Goal: Task Accomplishment & Management: Use online tool/utility

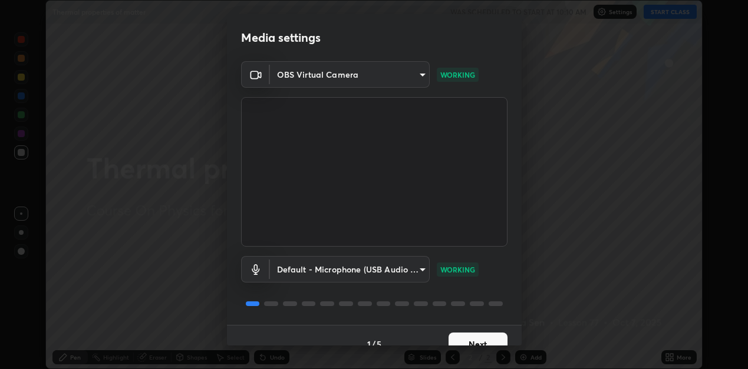
scroll to position [17, 0]
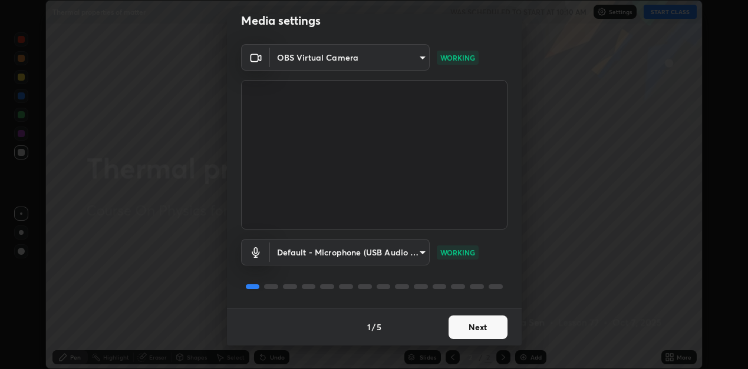
click at [477, 330] on button "Next" at bounding box center [477, 328] width 59 height 24
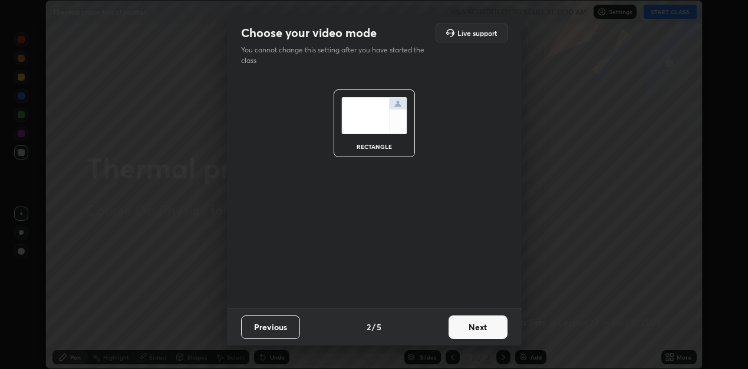
click at [477, 330] on button "Next" at bounding box center [477, 328] width 59 height 24
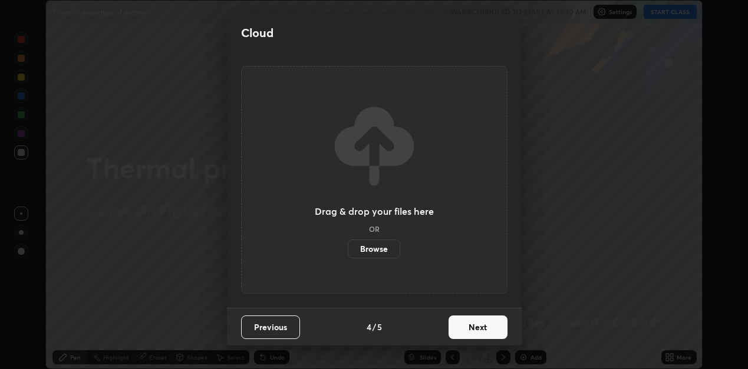
click at [482, 332] on button "Next" at bounding box center [477, 328] width 59 height 24
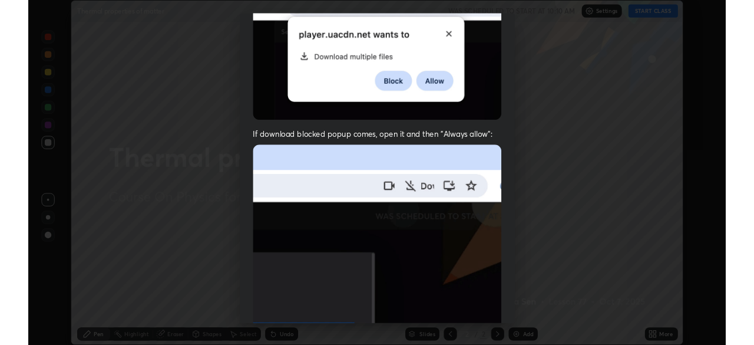
scroll to position [257, 0]
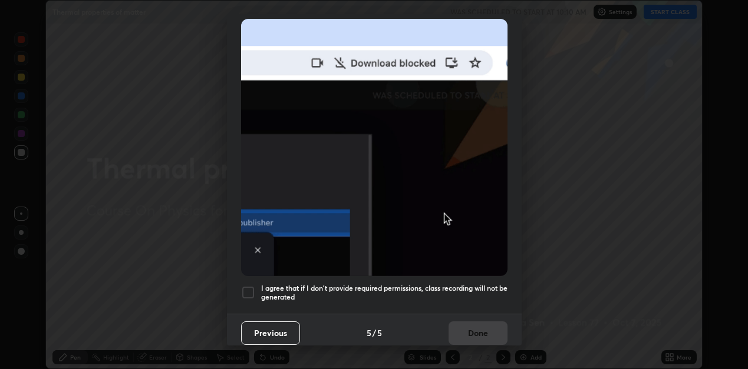
click at [466, 284] on h5 "I agree that if I don't provide required permissions, class recording will not …" at bounding box center [384, 293] width 246 height 18
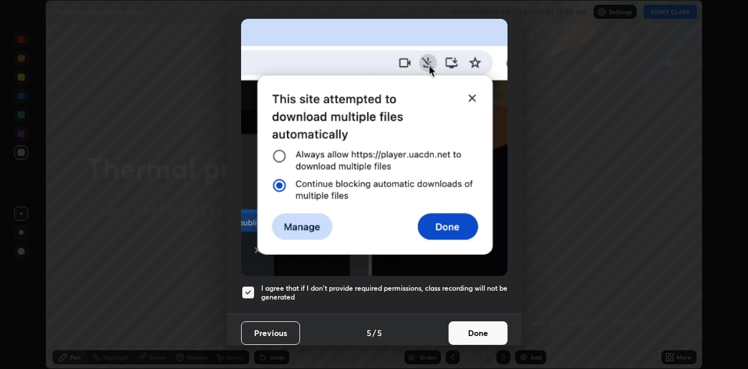
click at [483, 323] on button "Done" at bounding box center [477, 334] width 59 height 24
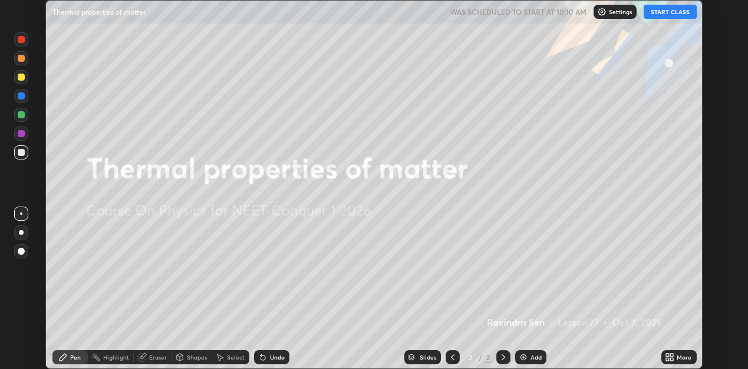
click at [659, 12] on button "START CLASS" at bounding box center [669, 12] width 53 height 14
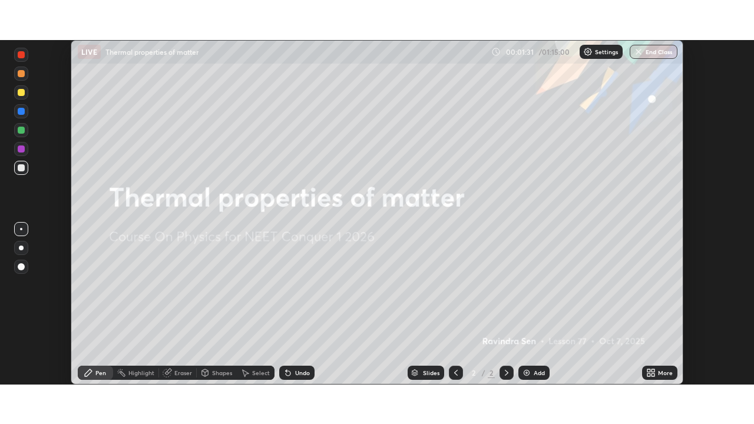
scroll to position [345, 754]
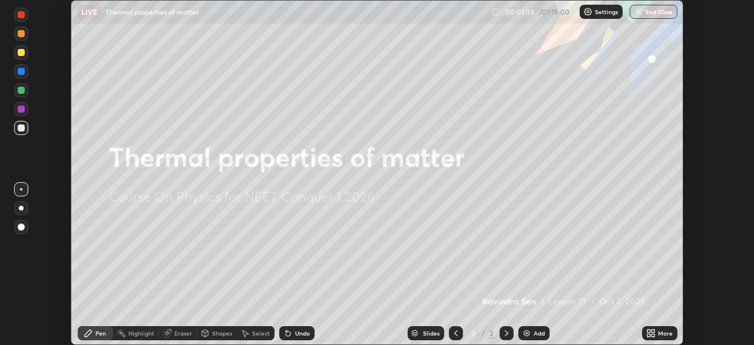
click at [660, 336] on div "More" at bounding box center [665, 333] width 15 height 6
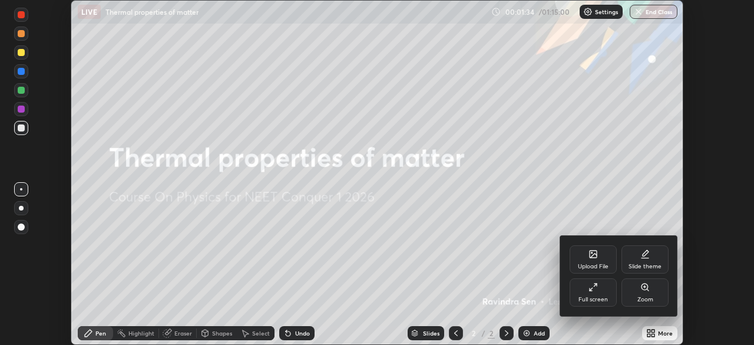
click at [594, 343] on div at bounding box center [377, 172] width 754 height 345
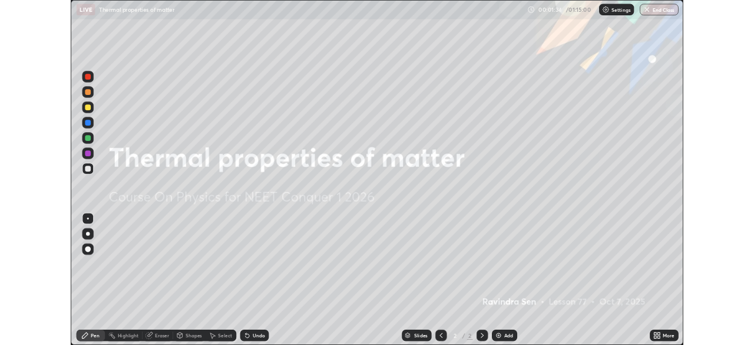
scroll to position [424, 754]
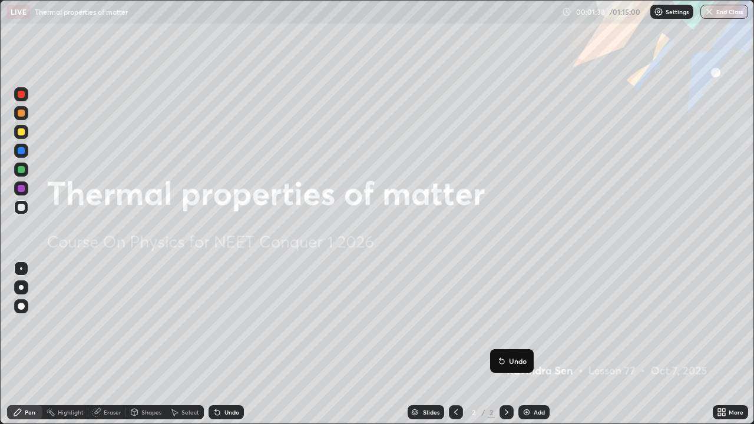
click at [527, 369] on img at bounding box center [526, 412] width 9 height 9
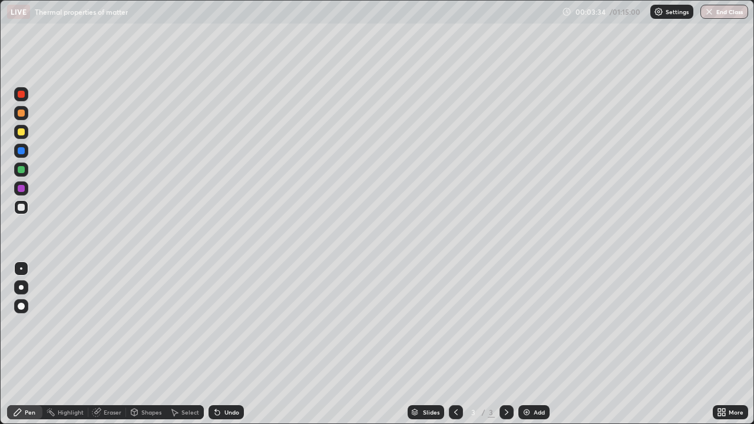
click at [224, 369] on div "Undo" at bounding box center [231, 412] width 15 height 6
click at [159, 369] on div "Shapes" at bounding box center [151, 412] width 20 height 6
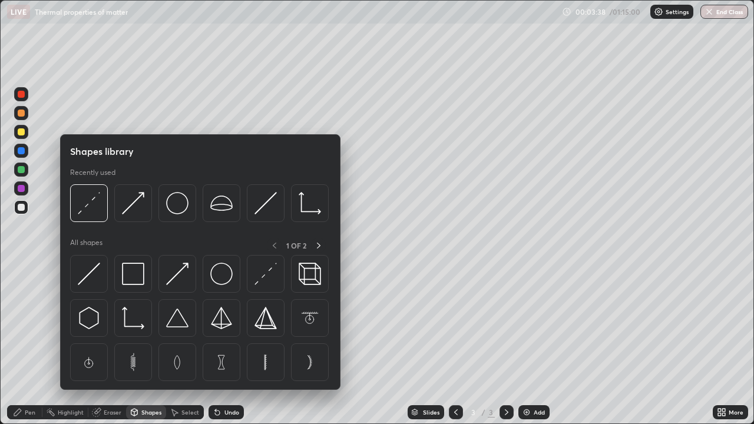
click at [319, 242] on icon at bounding box center [318, 245] width 9 height 9
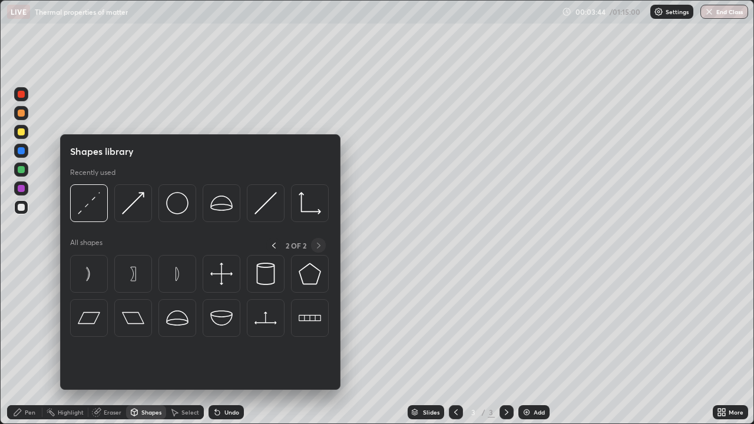
click at [256, 211] on img at bounding box center [265, 203] width 22 height 22
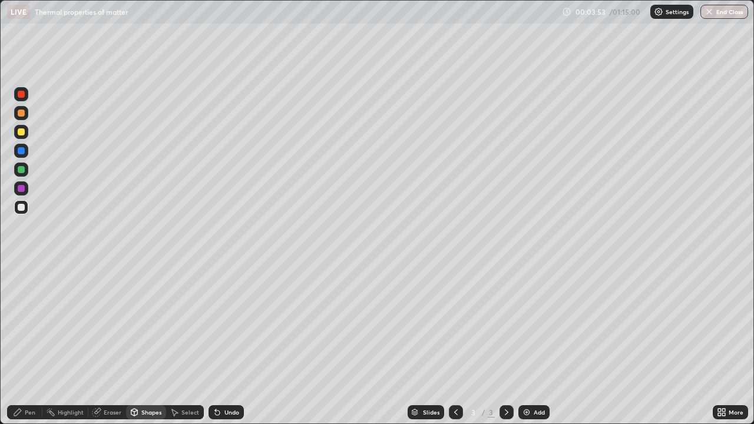
click at [27, 369] on div "Pen" at bounding box center [30, 412] width 11 height 6
click at [227, 369] on div "Undo" at bounding box center [231, 412] width 15 height 6
click at [105, 369] on div "Eraser" at bounding box center [113, 412] width 18 height 6
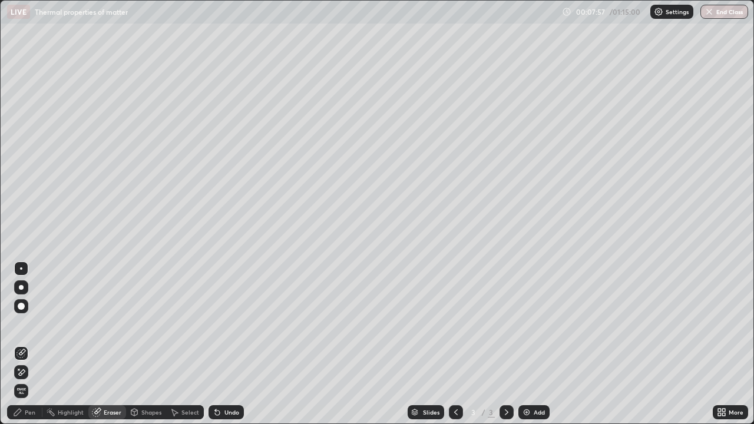
click at [29, 369] on div "Pen" at bounding box center [30, 412] width 11 height 6
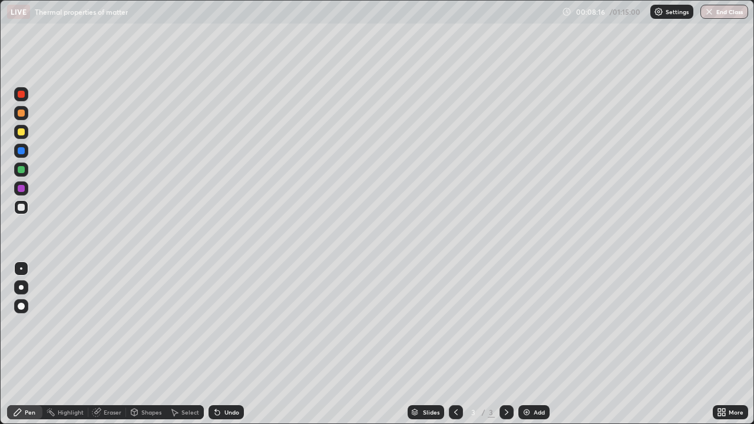
click at [110, 369] on div "Eraser" at bounding box center [113, 412] width 18 height 6
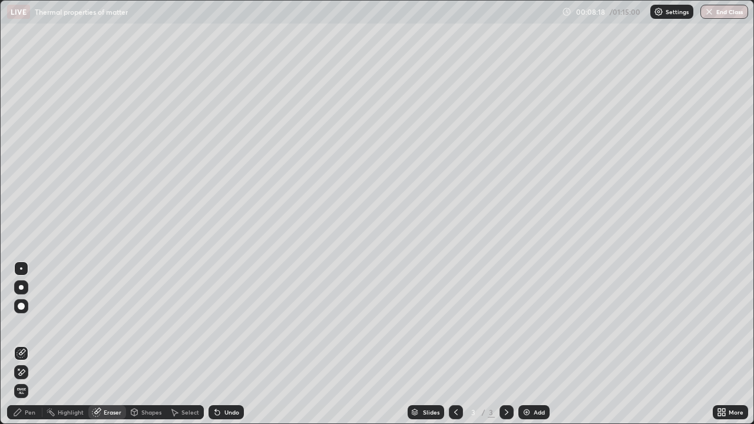
click at [25, 369] on div "Pen" at bounding box center [30, 412] width 11 height 6
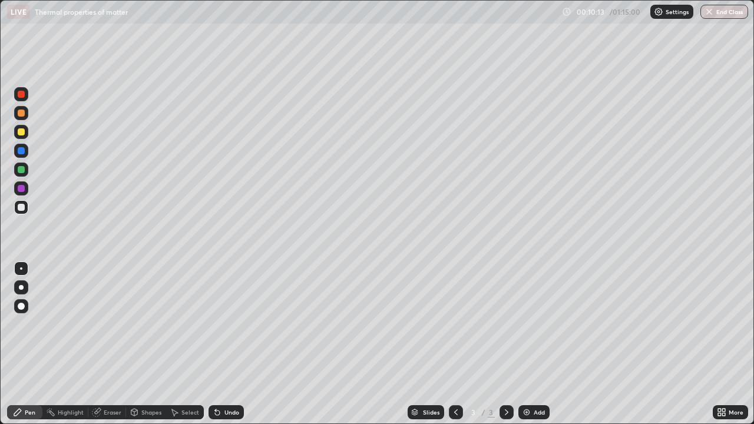
click at [224, 369] on div "Undo" at bounding box center [231, 412] width 15 height 6
click at [532, 369] on div "Add" at bounding box center [533, 412] width 31 height 14
click at [216, 369] on icon at bounding box center [217, 413] width 5 height 5
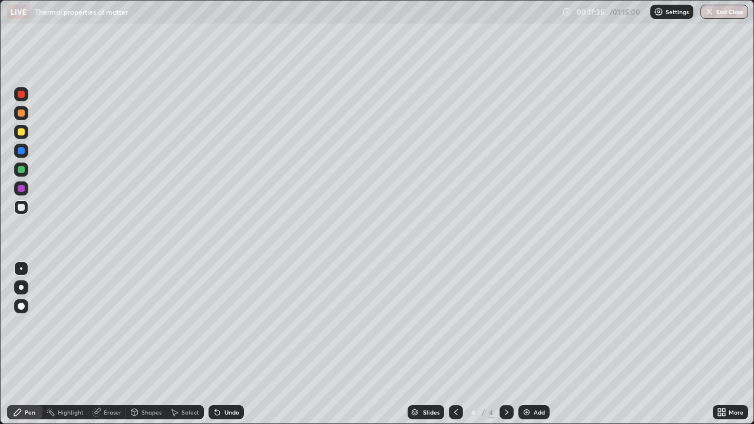
click at [215, 369] on icon at bounding box center [215, 409] width 1 height 1
click at [226, 369] on div "Undo" at bounding box center [231, 412] width 15 height 6
click at [227, 369] on div "Undo" at bounding box center [231, 412] width 15 height 6
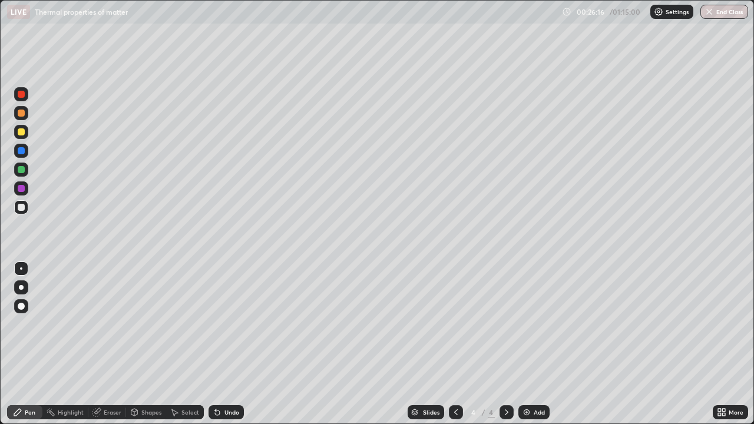
click at [529, 369] on div "Add" at bounding box center [533, 412] width 31 height 14
click at [228, 369] on div "Undo" at bounding box center [231, 412] width 15 height 6
click at [227, 369] on div "Undo" at bounding box center [231, 412] width 15 height 6
click at [226, 369] on div "Undo" at bounding box center [231, 412] width 15 height 6
click at [225, 369] on div "Undo" at bounding box center [231, 412] width 15 height 6
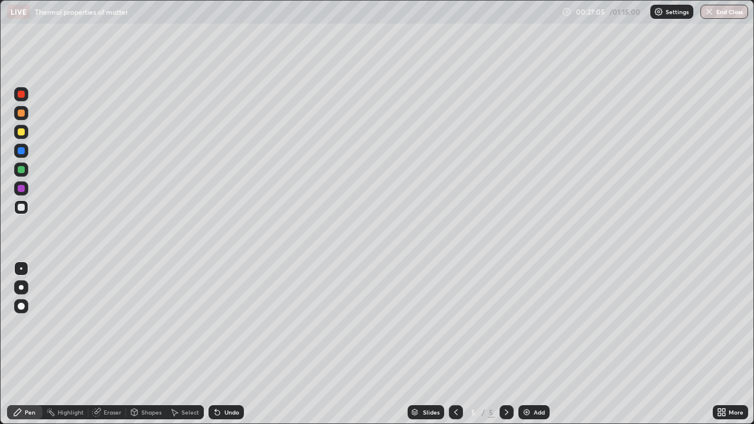
click at [226, 369] on div "Undo" at bounding box center [231, 412] width 15 height 6
click at [227, 369] on div "Undo" at bounding box center [231, 412] width 15 height 6
click at [230, 369] on div "Undo" at bounding box center [231, 412] width 15 height 6
click at [222, 369] on div "Undo" at bounding box center [226, 412] width 35 height 14
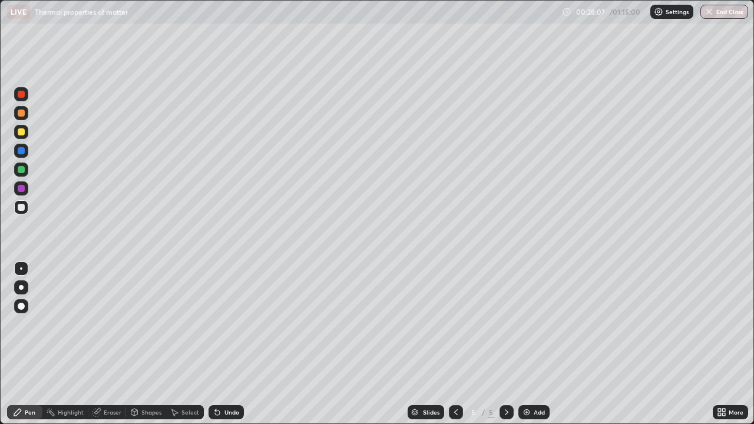
click at [220, 369] on icon at bounding box center [217, 412] width 9 height 9
click at [181, 369] on div "Select" at bounding box center [190, 412] width 18 height 6
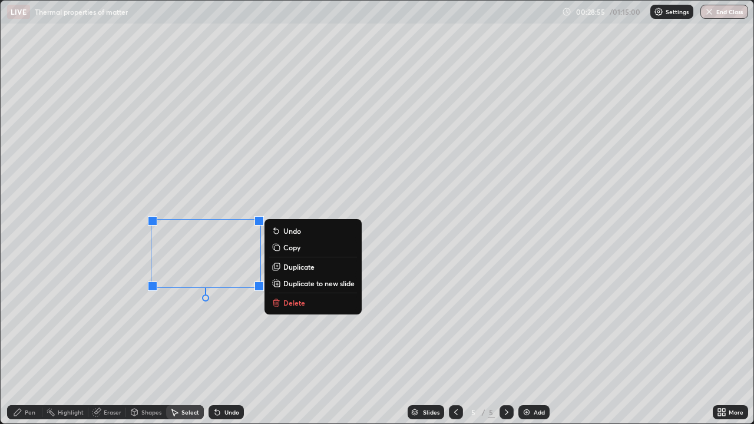
click at [283, 303] on p "Delete" at bounding box center [294, 302] width 22 height 9
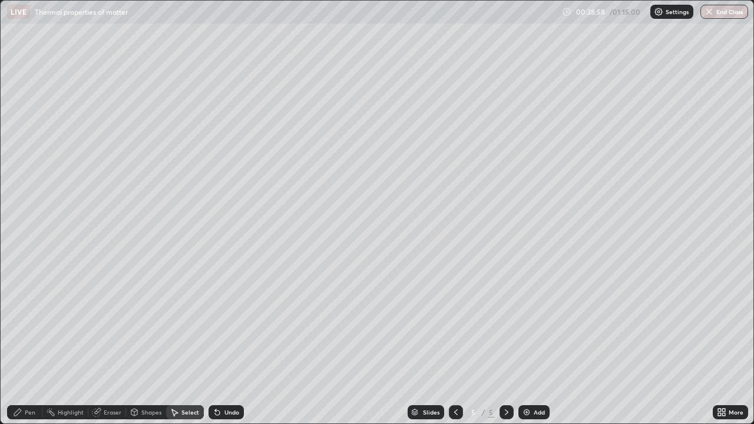
click at [32, 369] on div "Pen" at bounding box center [30, 412] width 11 height 6
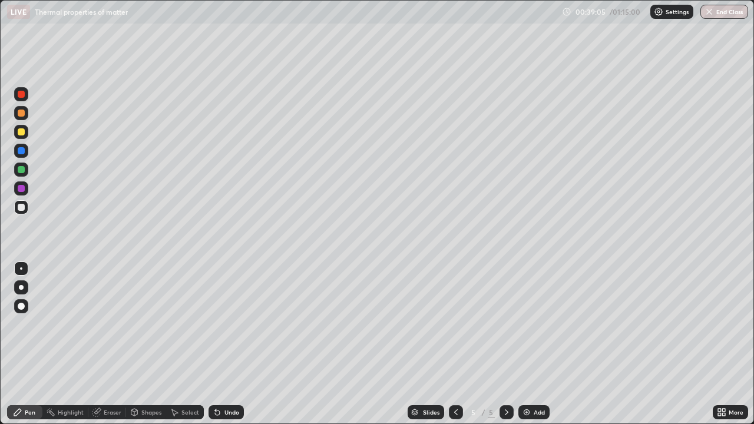
click at [537, 369] on div "Add" at bounding box center [539, 412] width 11 height 6
click at [229, 369] on div "Undo" at bounding box center [231, 412] width 15 height 6
click at [228, 369] on div "Undo" at bounding box center [231, 412] width 15 height 6
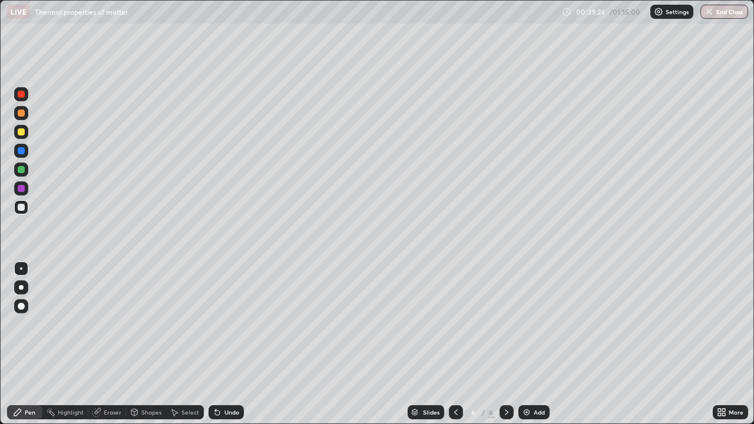
click at [227, 369] on div "Undo" at bounding box center [231, 412] width 15 height 6
click at [226, 369] on div "Undo" at bounding box center [231, 412] width 15 height 6
click at [225, 369] on div "Undo" at bounding box center [231, 412] width 15 height 6
click at [24, 305] on div at bounding box center [21, 306] width 7 height 7
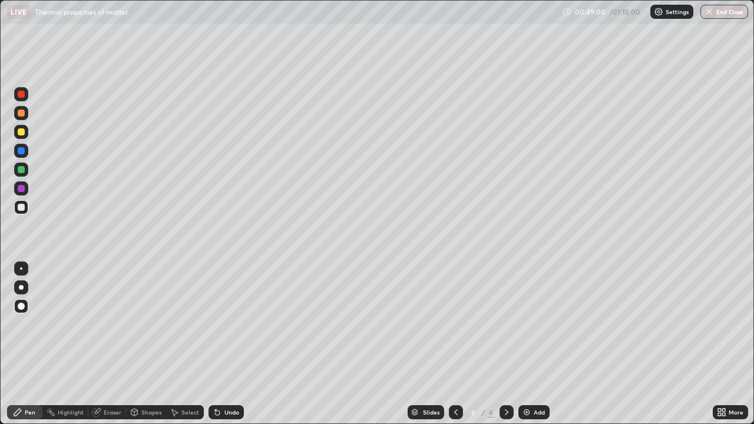
click at [21, 269] on div at bounding box center [21, 268] width 2 height 2
click at [110, 369] on div "Eraser" at bounding box center [113, 412] width 18 height 6
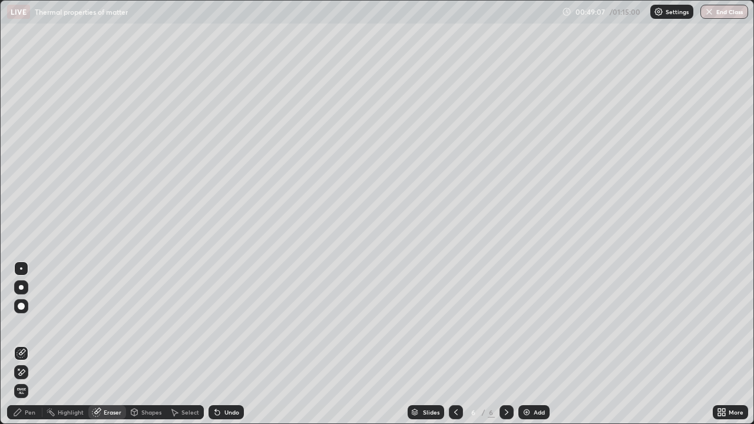
click at [35, 369] on div "Pen" at bounding box center [30, 412] width 11 height 6
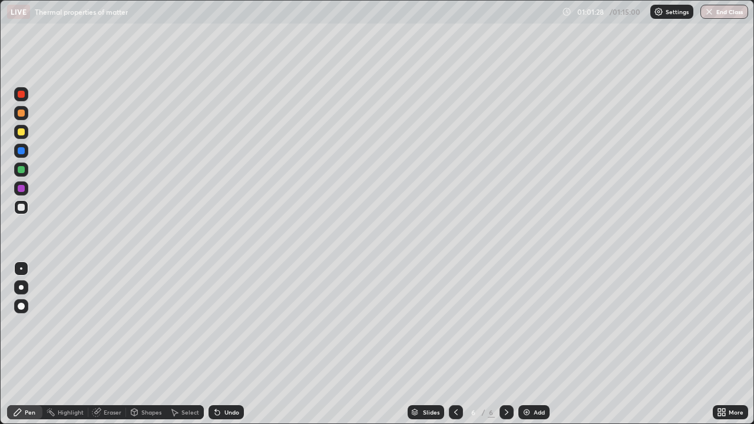
click at [23, 133] on div at bounding box center [21, 131] width 7 height 7
click at [224, 369] on div "Undo" at bounding box center [231, 412] width 15 height 6
click at [29, 369] on div "Pen" at bounding box center [24, 412] width 35 height 14
click at [24, 210] on div at bounding box center [21, 207] width 7 height 7
click at [224, 369] on div "Undo" at bounding box center [231, 412] width 15 height 6
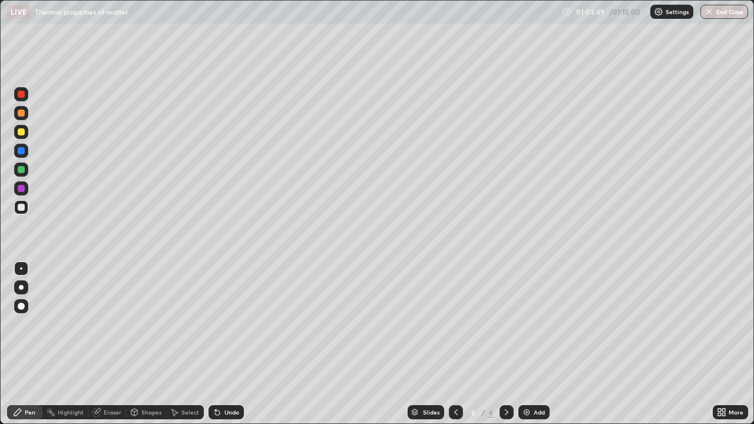
click at [225, 369] on div "Undo" at bounding box center [231, 412] width 15 height 6
click at [234, 369] on div "Undo" at bounding box center [231, 412] width 15 height 6
click at [118, 369] on div "Eraser" at bounding box center [113, 412] width 18 height 6
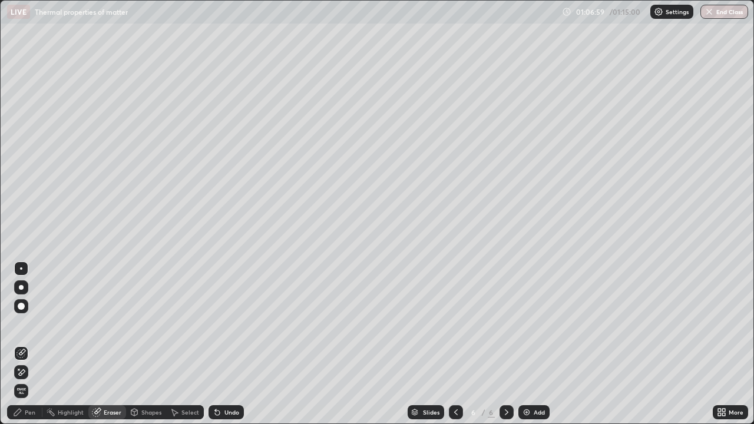
click at [36, 369] on div "Pen" at bounding box center [24, 412] width 35 height 14
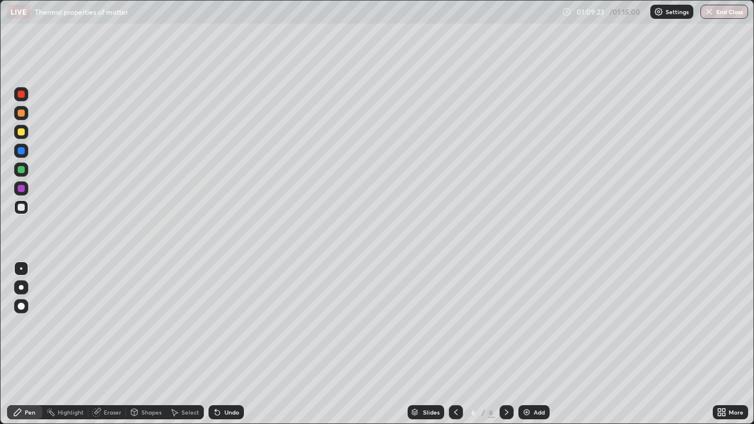
click at [234, 369] on div "Undo" at bounding box center [231, 412] width 15 height 6
click at [723, 15] on button "End Class" at bounding box center [725, 12] width 47 height 14
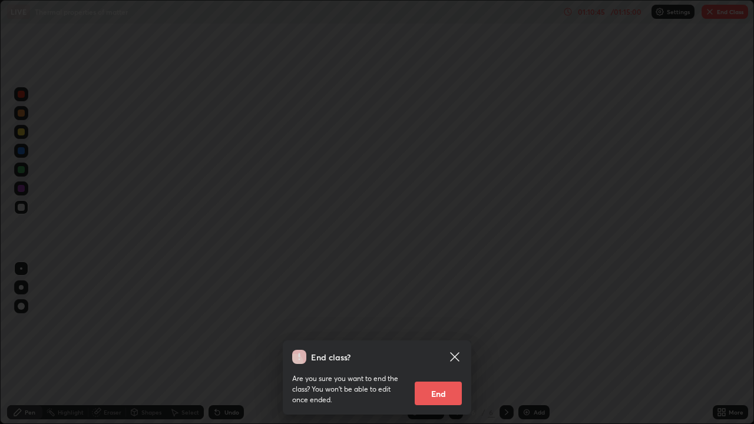
click at [448, 369] on button "End" at bounding box center [438, 394] width 47 height 24
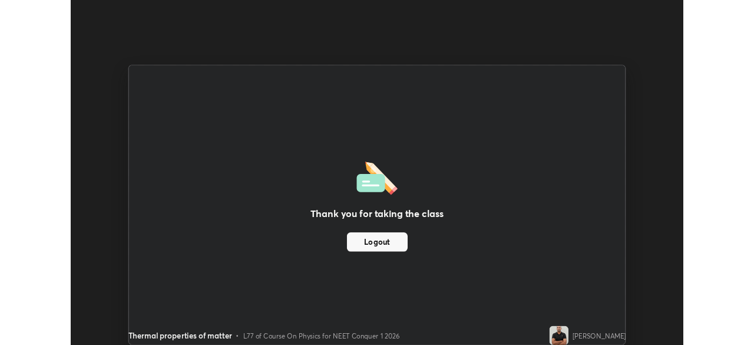
scroll to position [58563, 58154]
